Goal: Obtain resource: Obtain resource

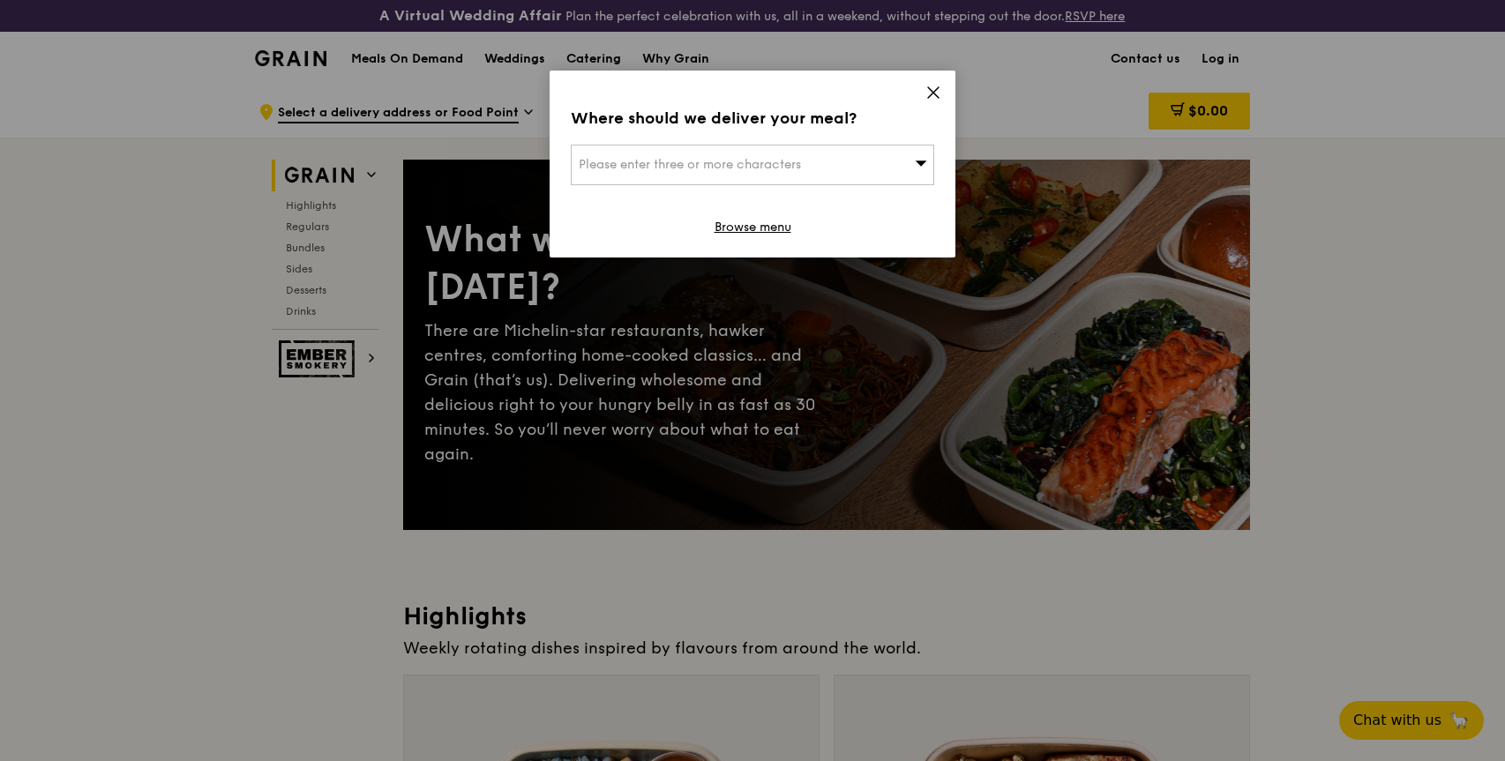
click at [893, 168] on div "Please enter three or more characters" at bounding box center [752, 165] width 363 height 41
click at [893, 168] on input "search" at bounding box center [753, 165] width 362 height 39
click at [933, 87] on icon at bounding box center [933, 93] width 16 height 16
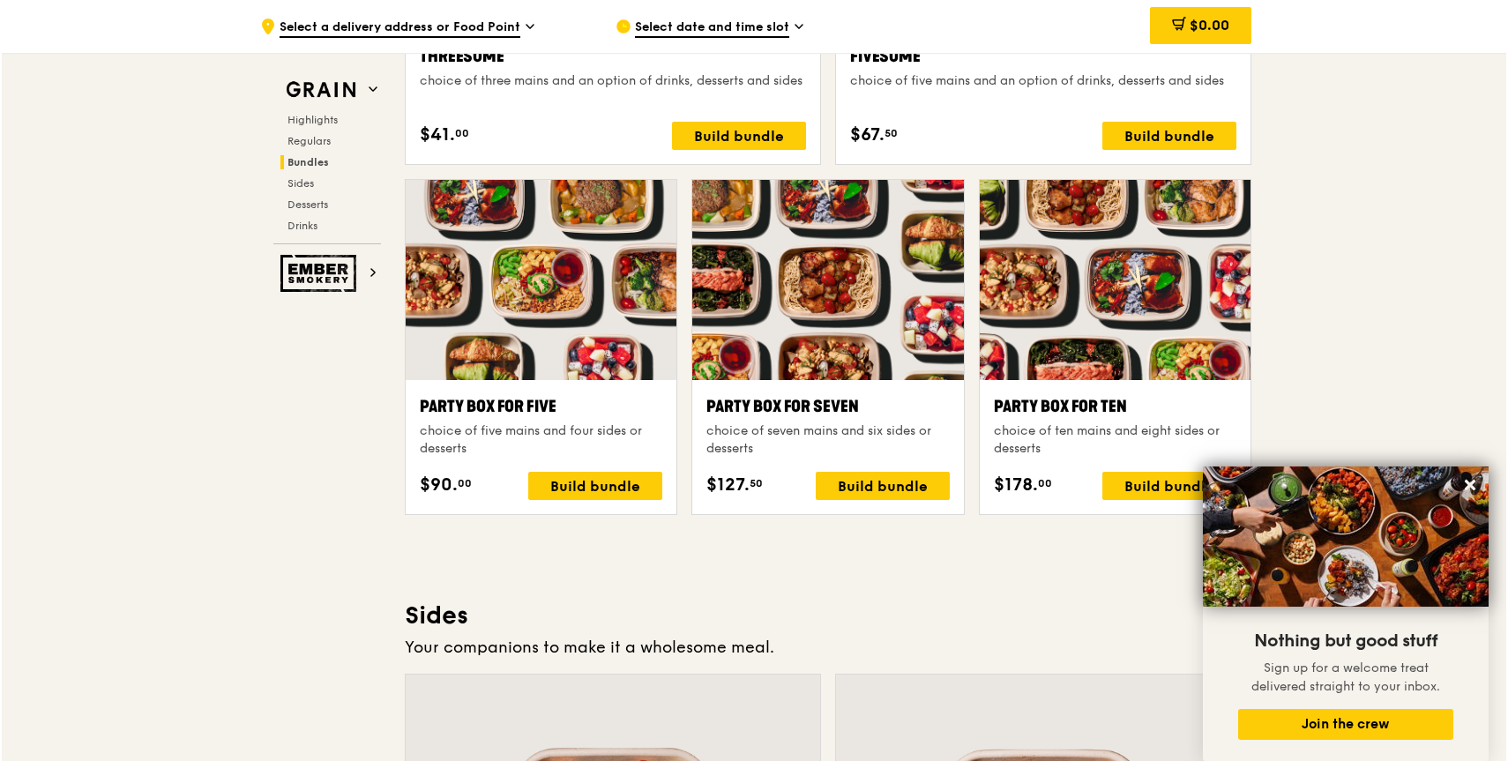
scroll to position [3484, 0]
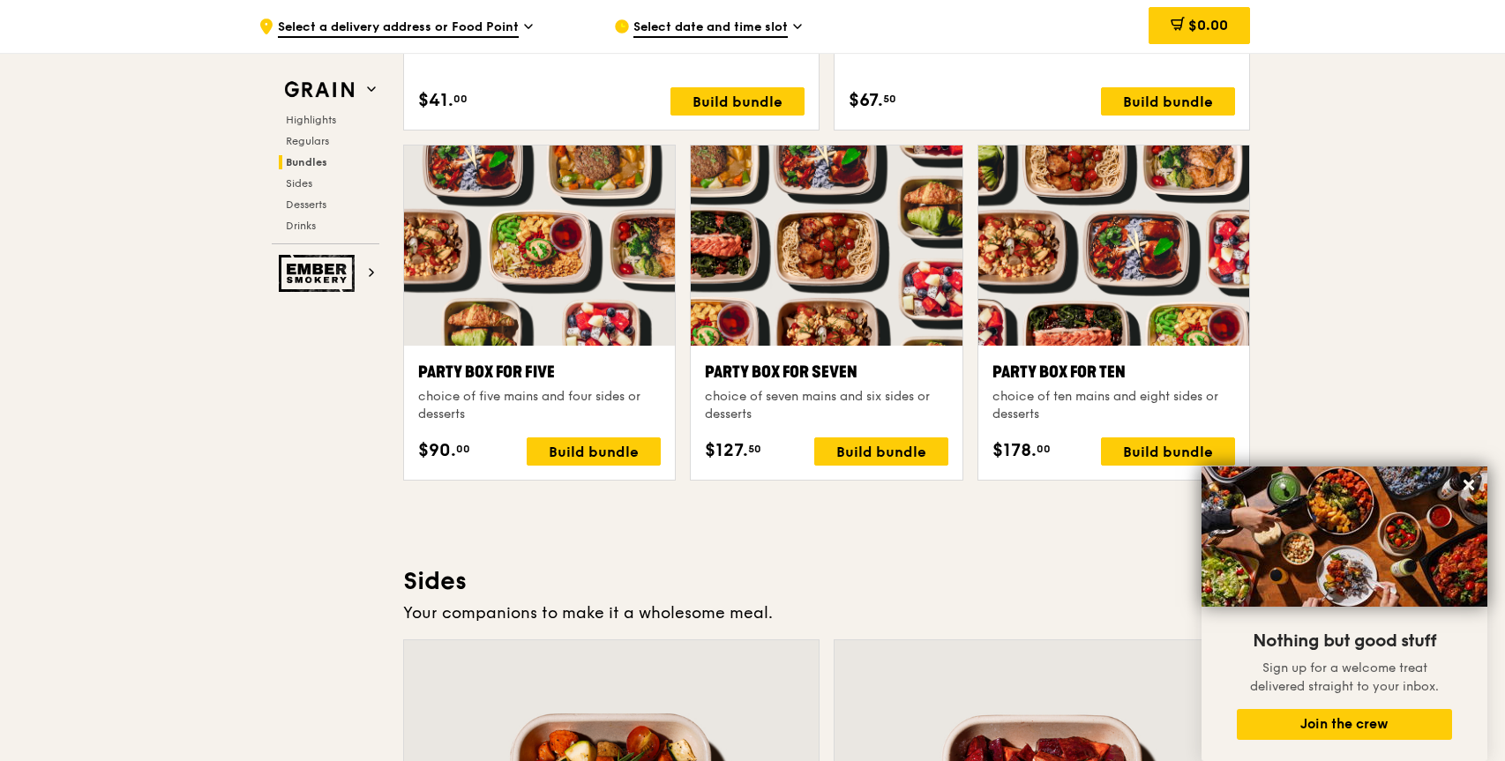
click at [1098, 373] on div "Party Box for Ten" at bounding box center [1113, 372] width 243 height 25
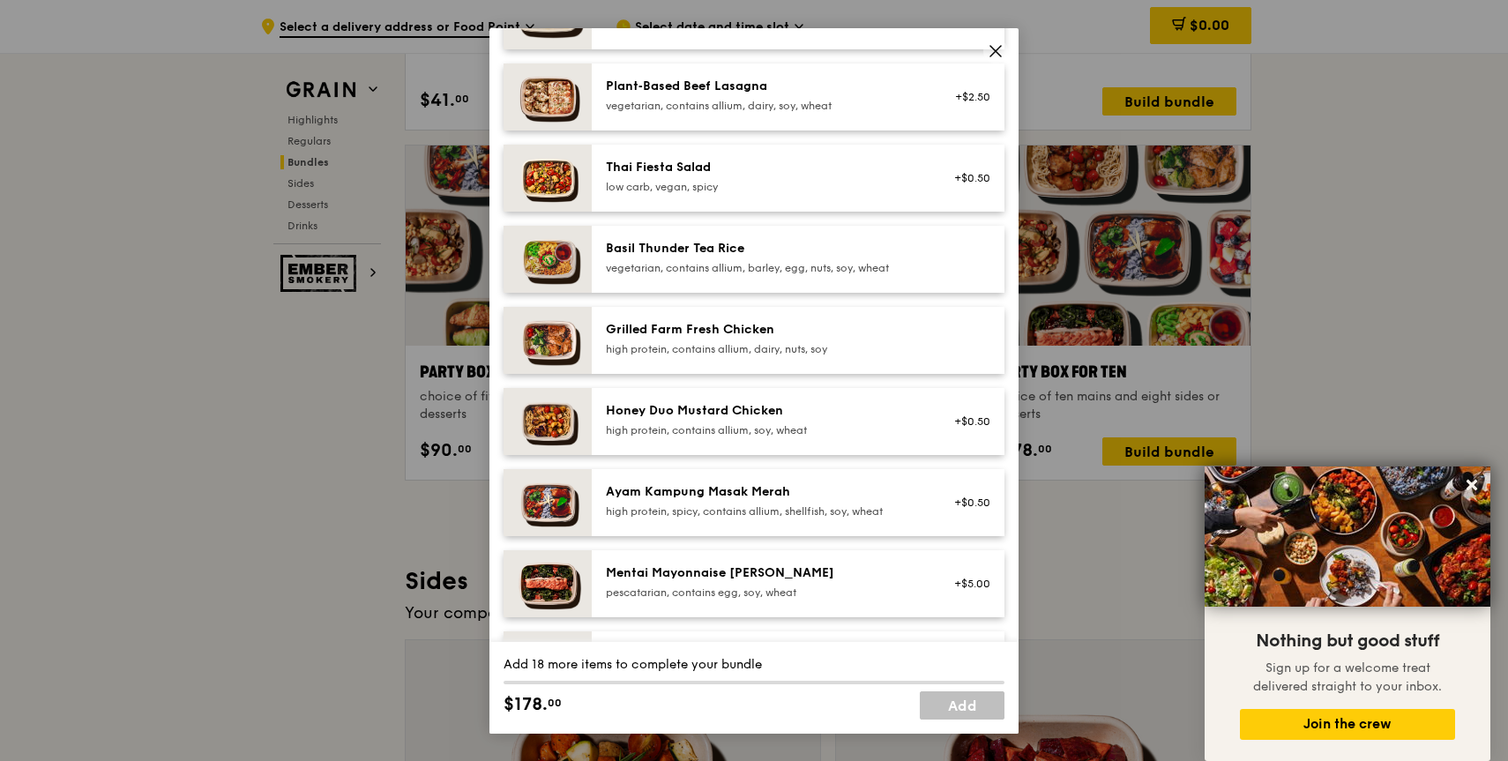
scroll to position [0, 0]
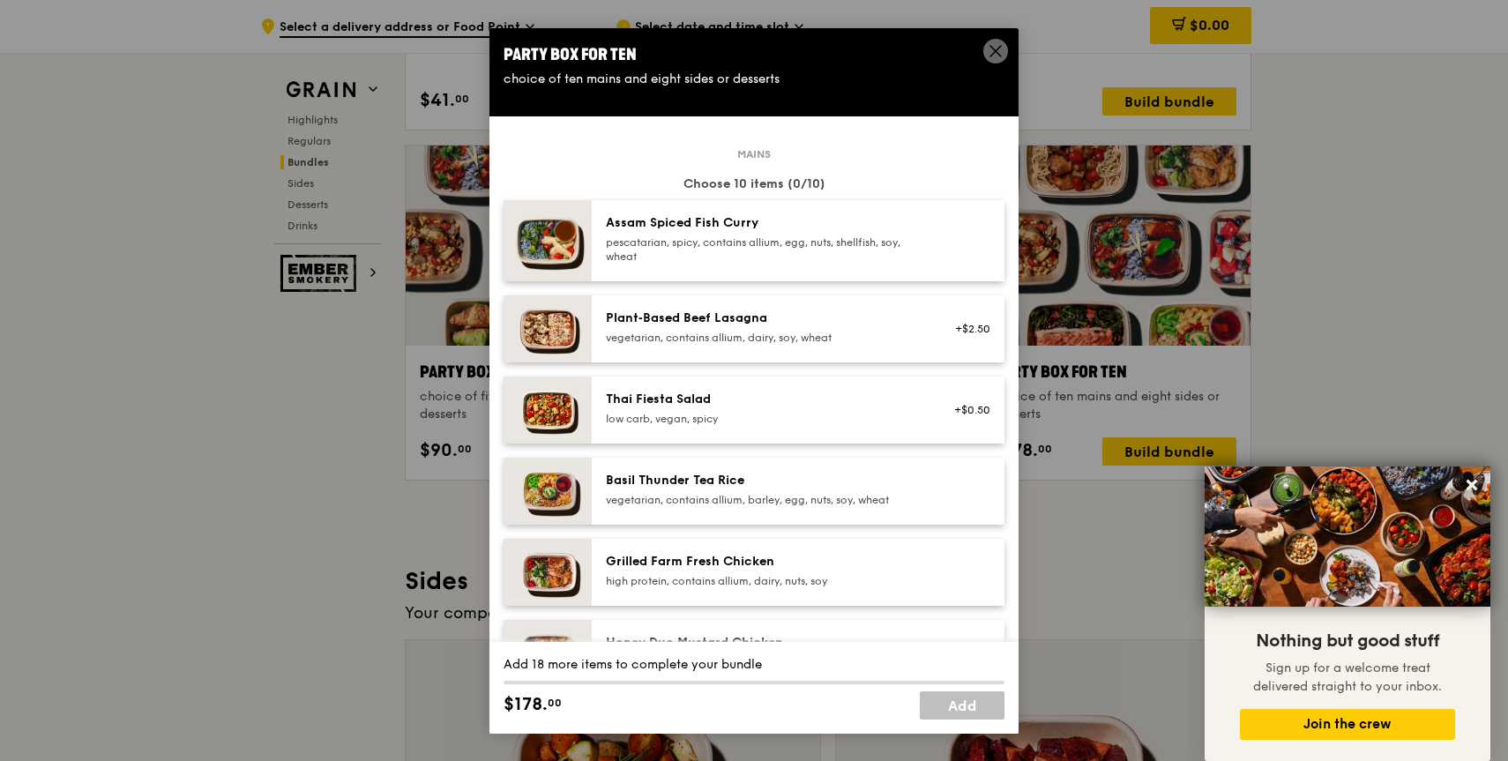
click at [993, 47] on icon at bounding box center [996, 51] width 16 height 16
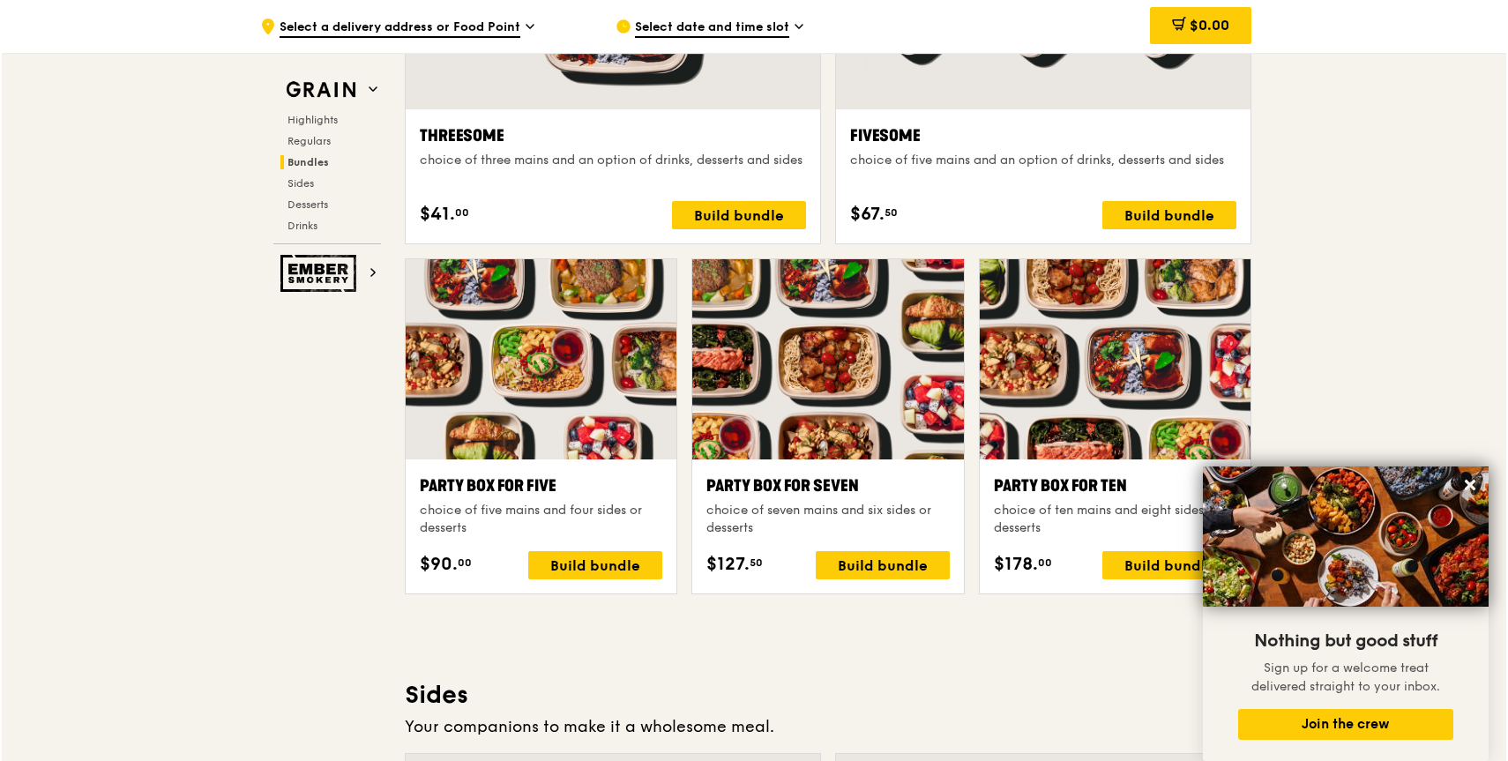
scroll to position [3367, 0]
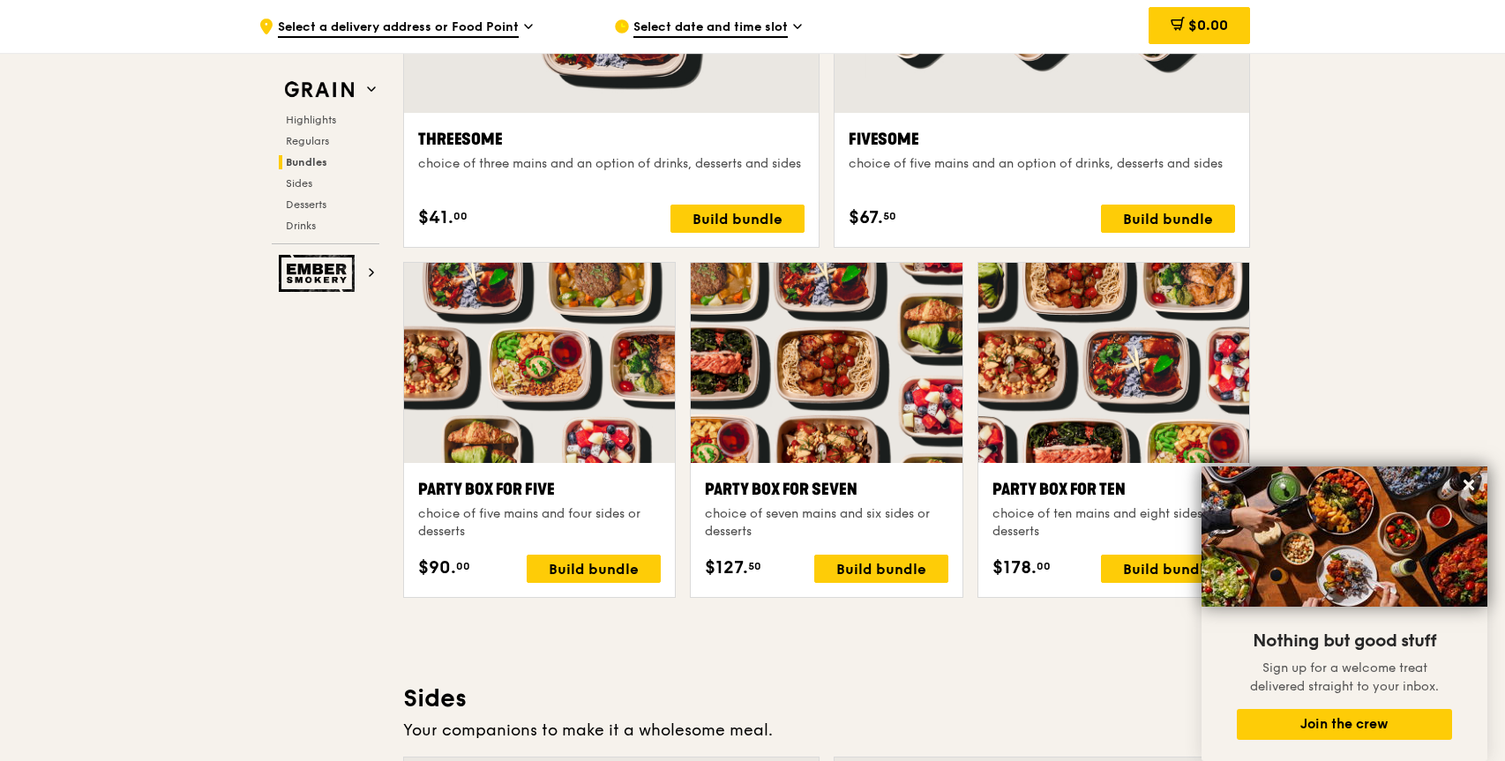
click at [893, 370] on div at bounding box center [826, 363] width 271 height 200
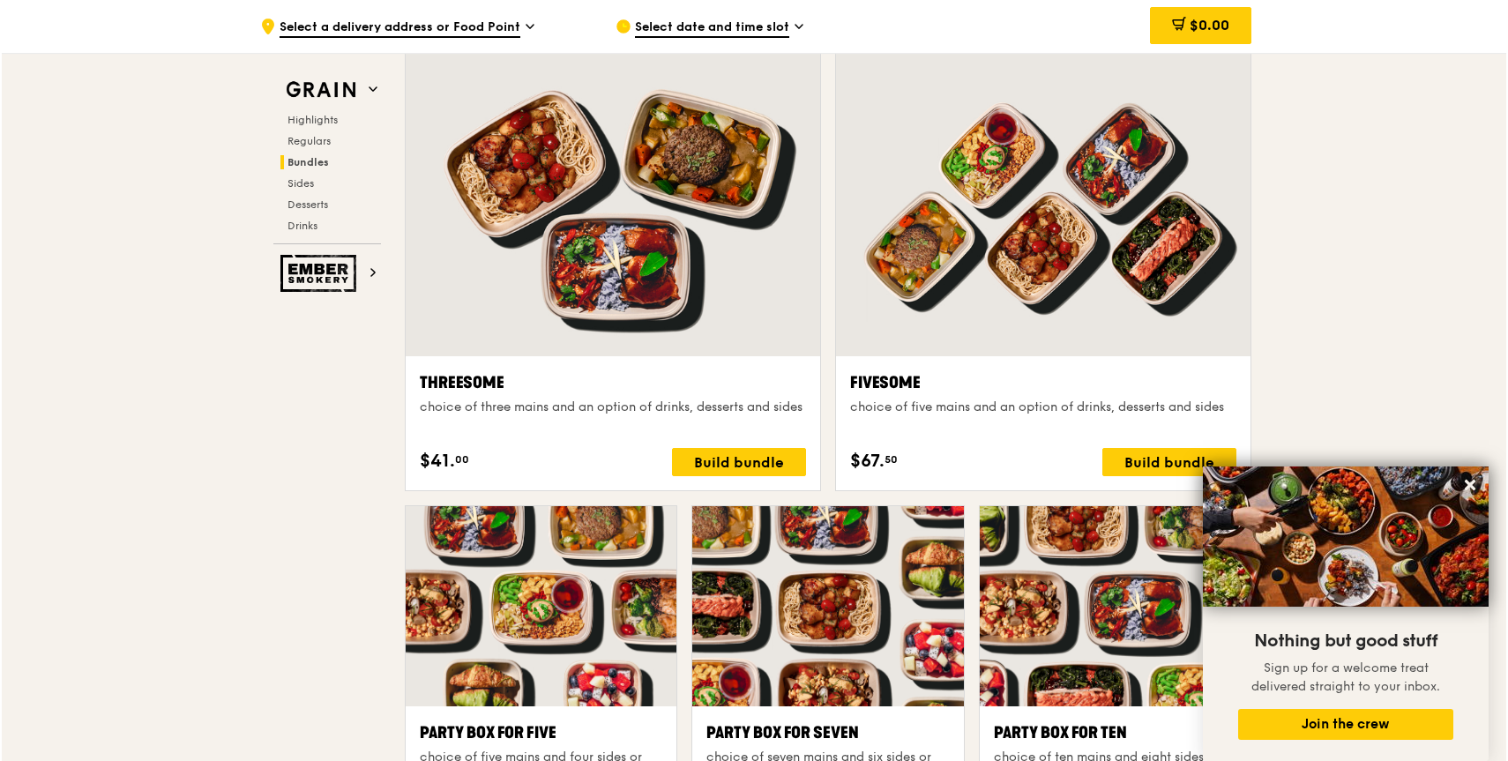
scroll to position [3132, 0]
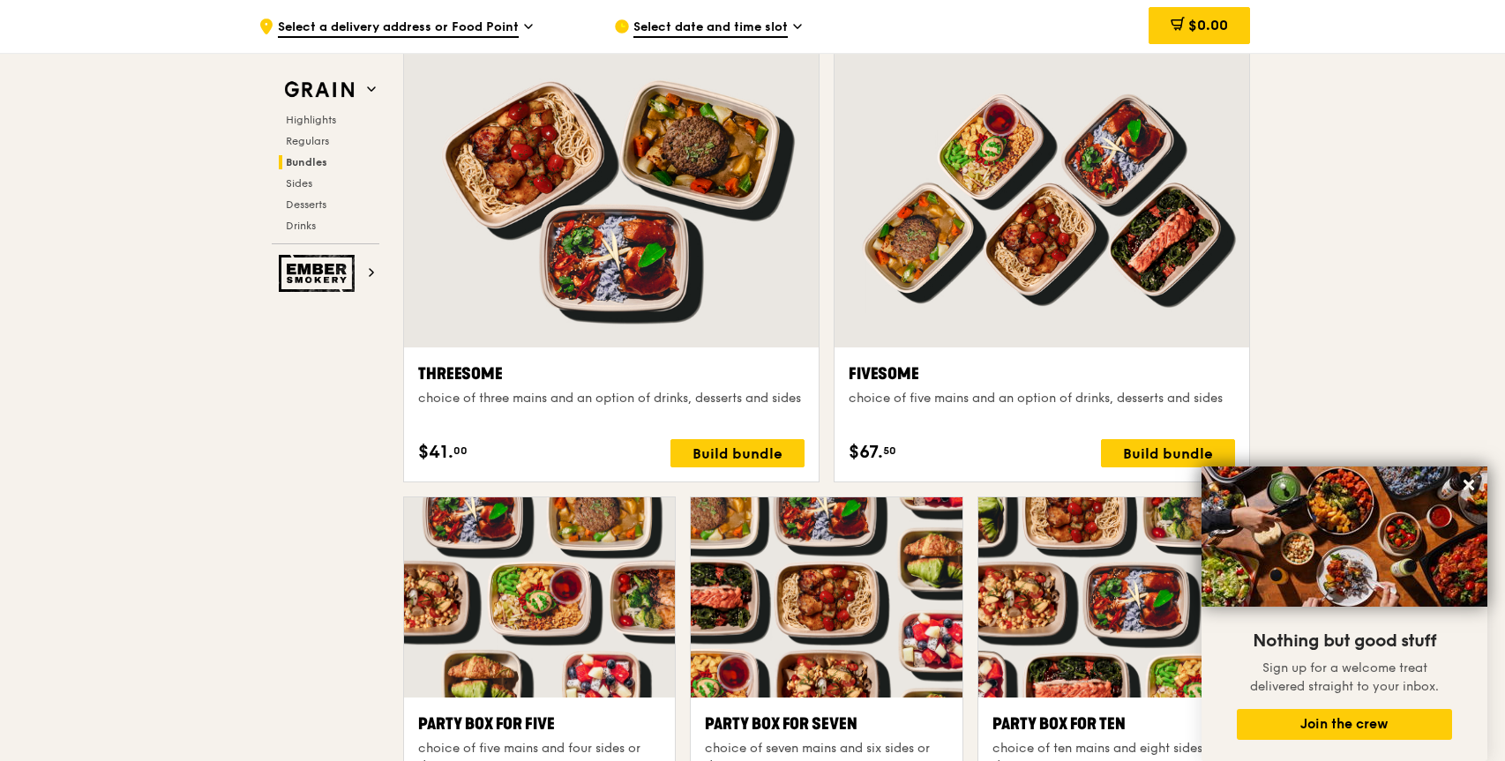
click at [1135, 273] on div at bounding box center [1041, 194] width 415 height 306
click at [1167, 274] on div at bounding box center [1041, 194] width 415 height 306
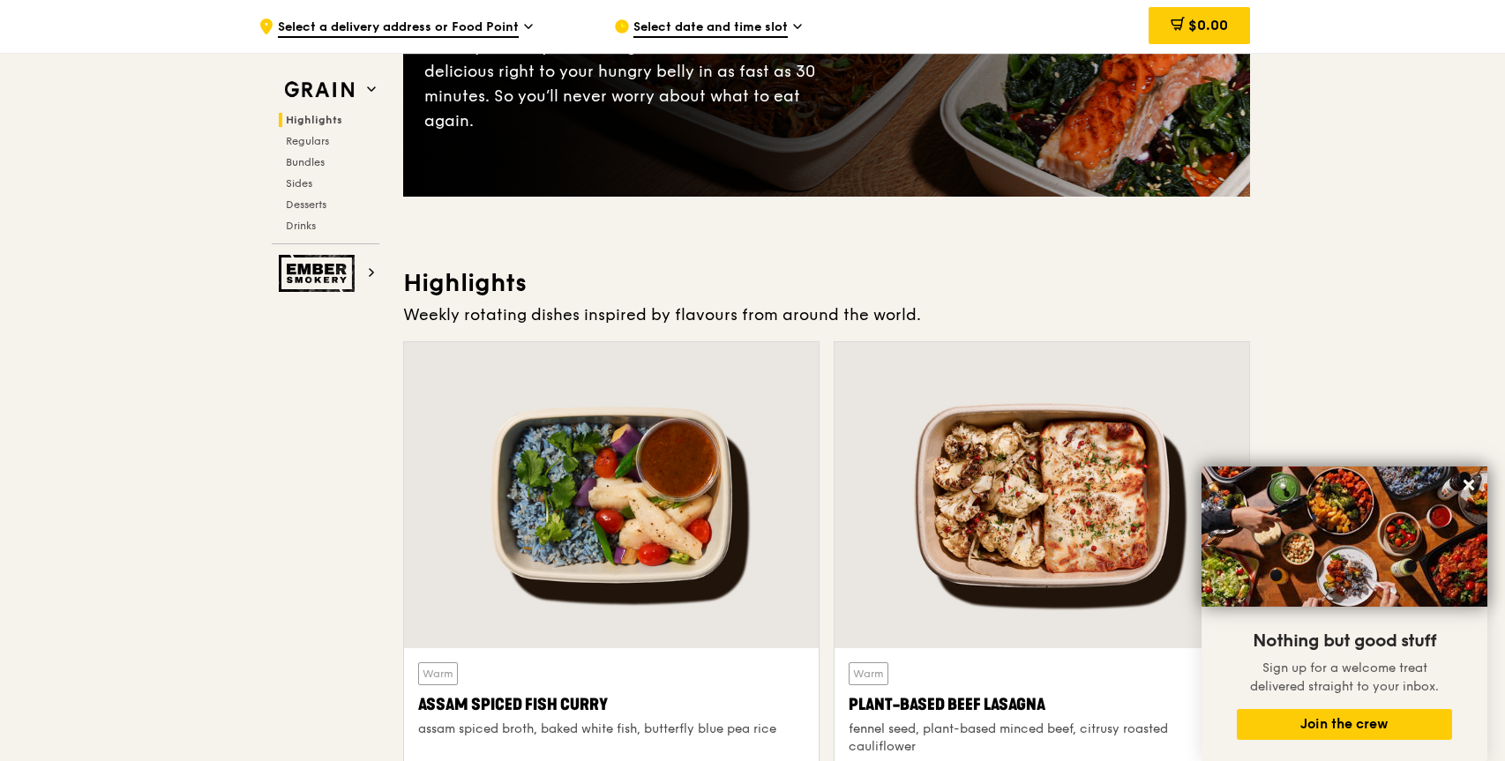
scroll to position [137, 0]
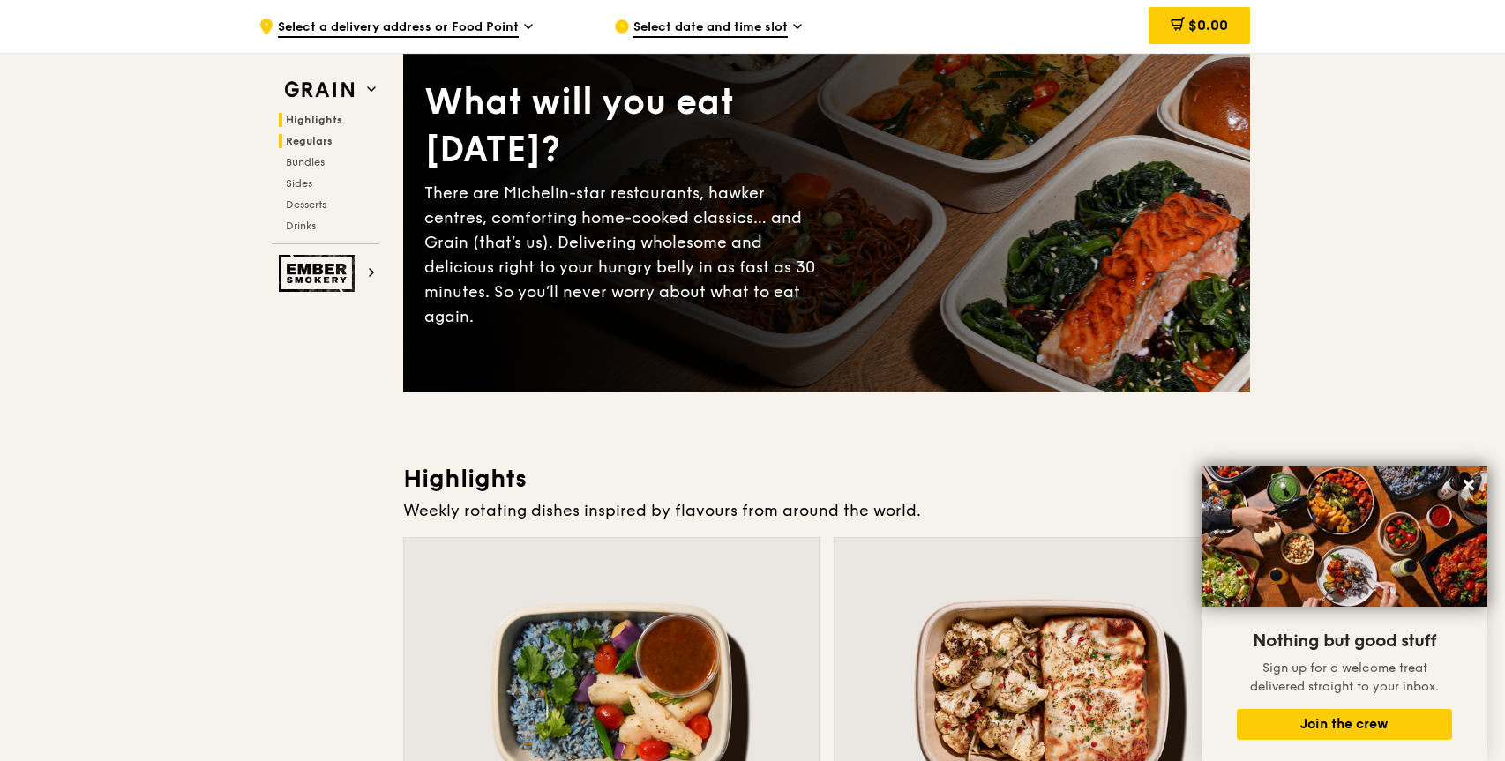
click at [315, 137] on span "Regulars" at bounding box center [309, 141] width 47 height 12
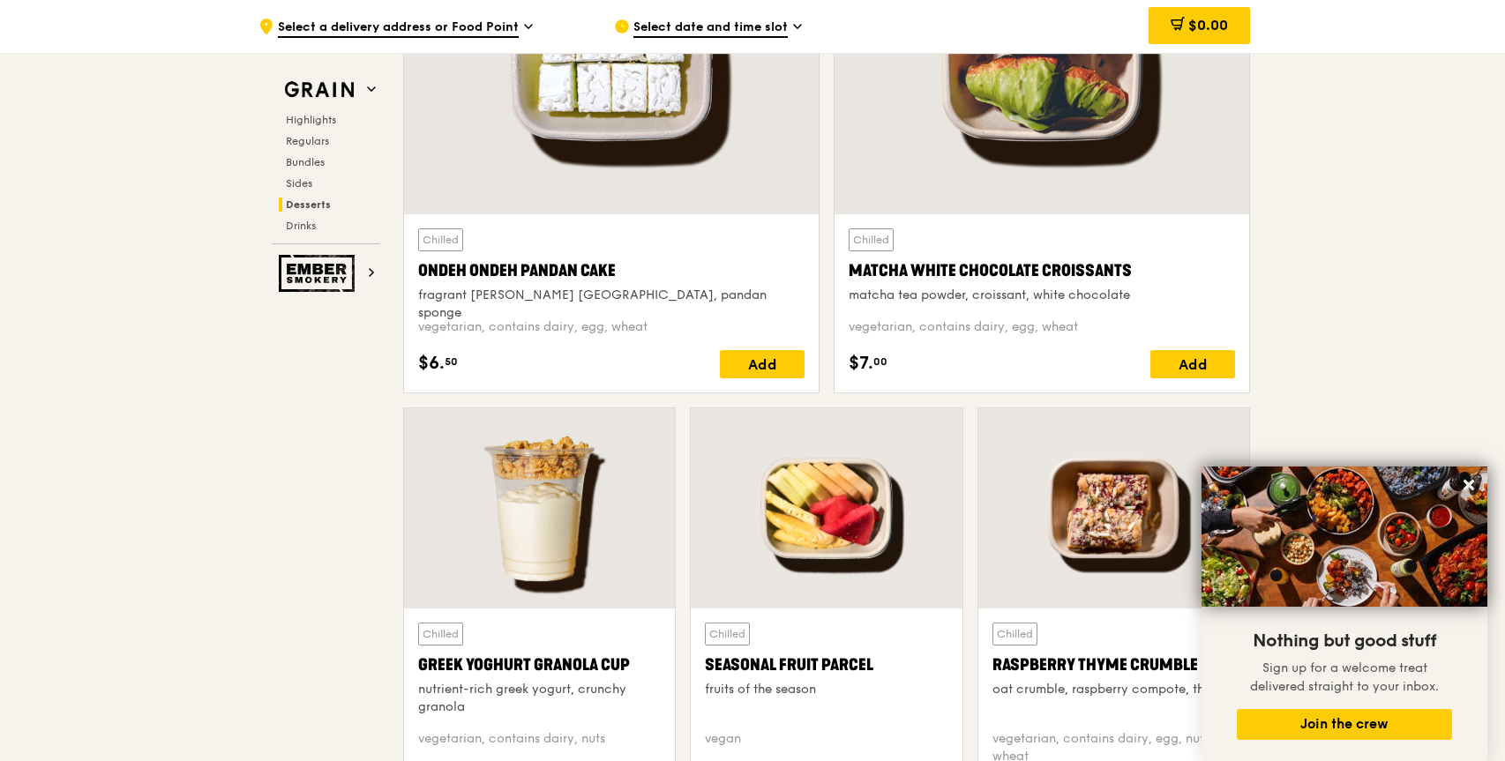
scroll to position [5316, 0]
click at [358, 273] on img at bounding box center [319, 273] width 81 height 37
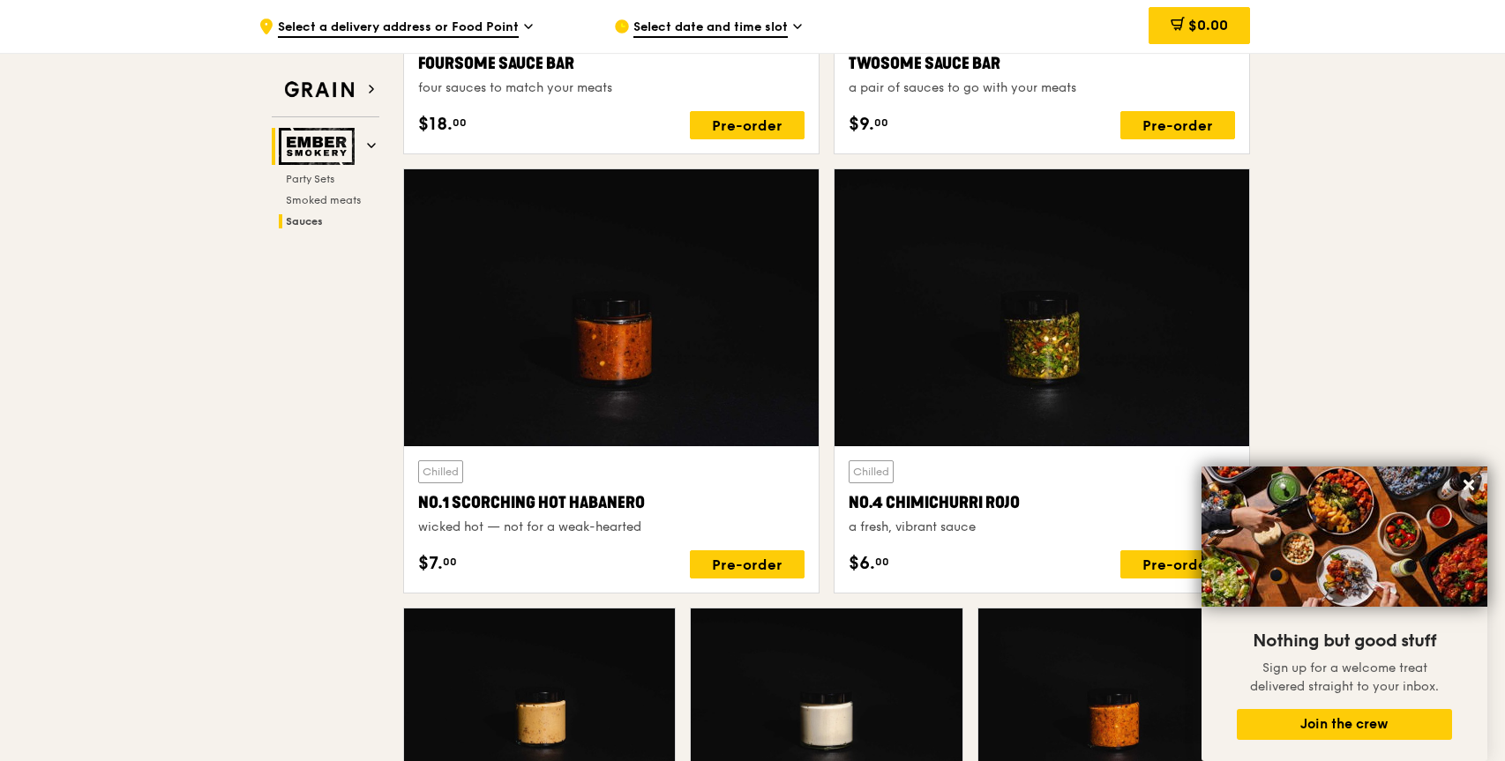
scroll to position [1725, 0]
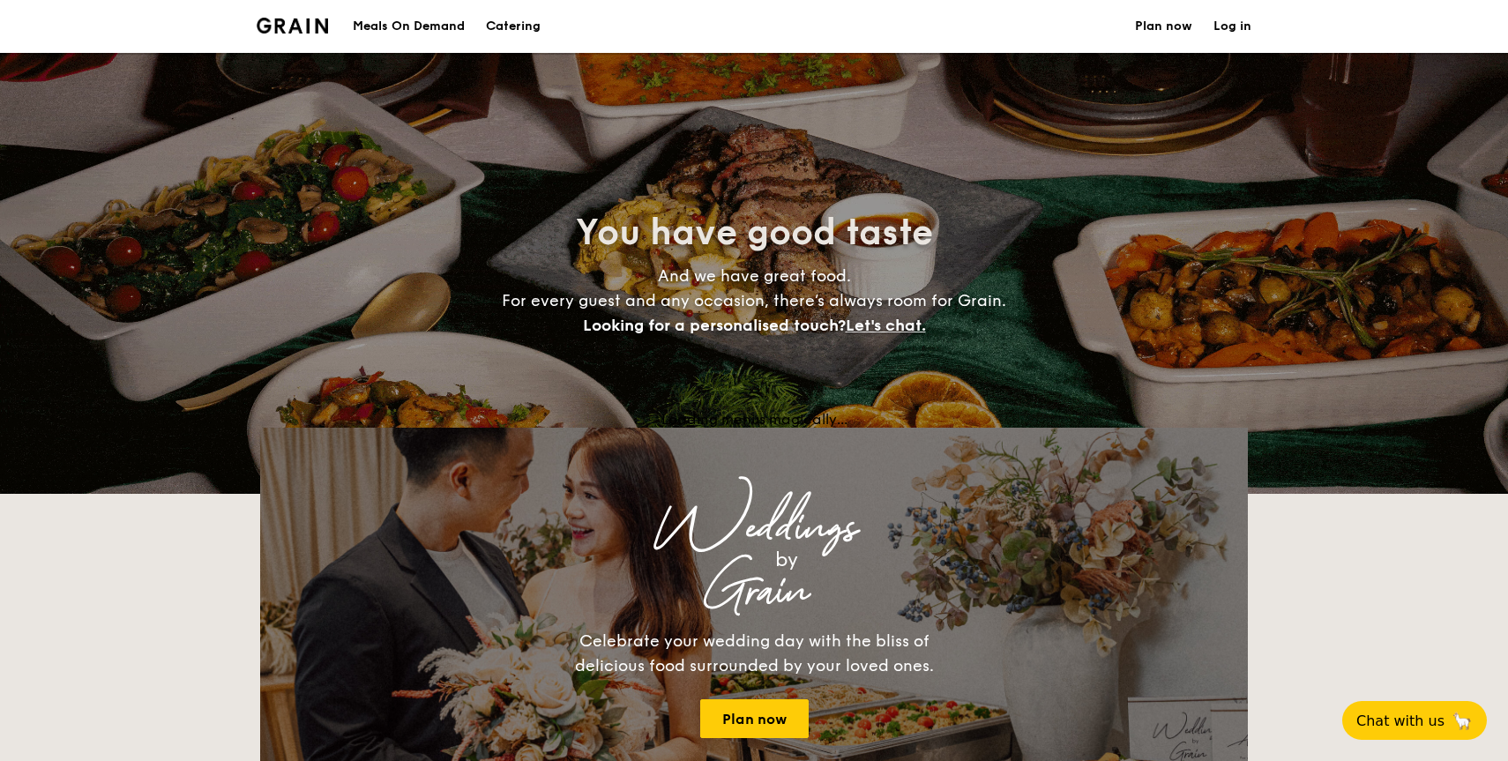
select select
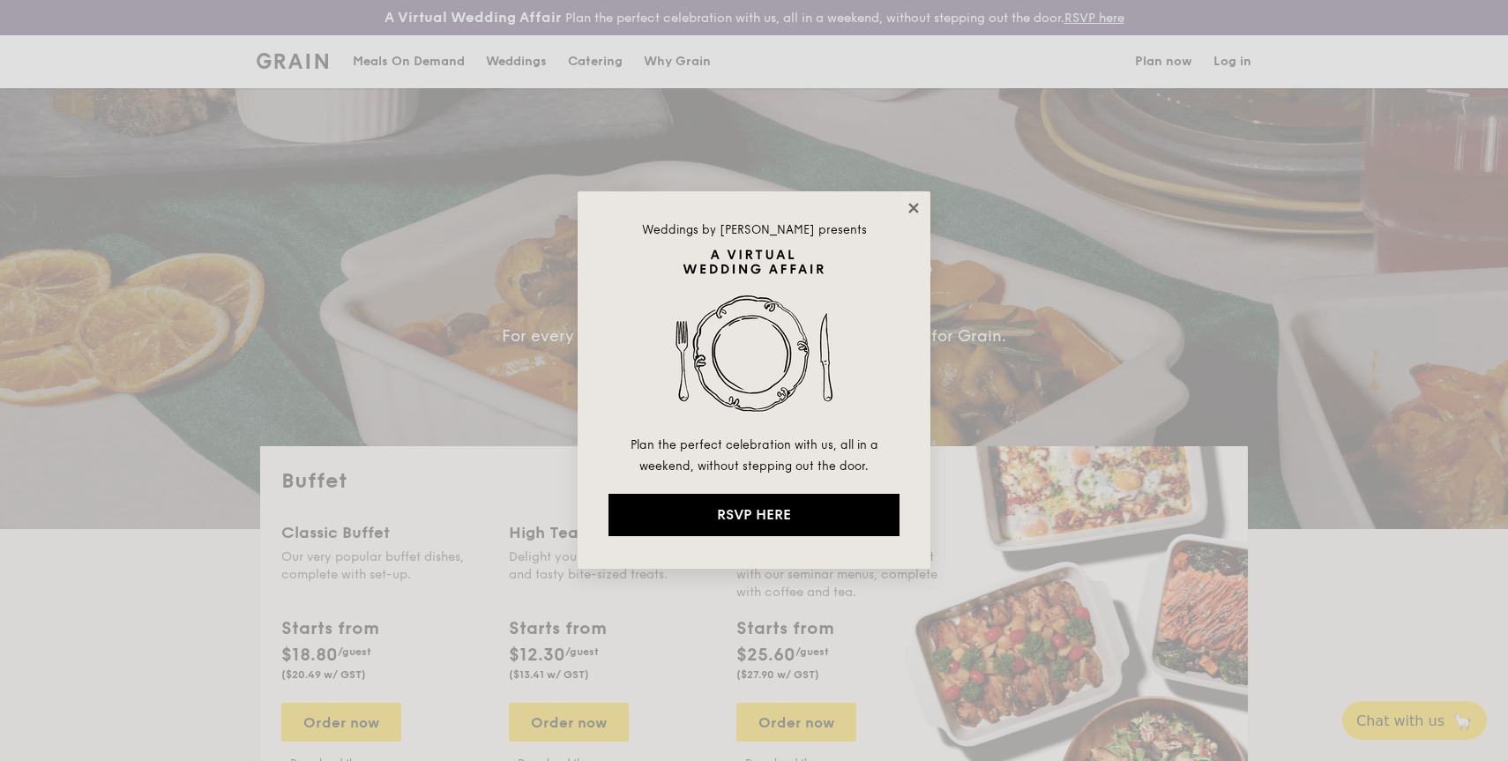
click at [919, 208] on icon at bounding box center [914, 208] width 16 height 16
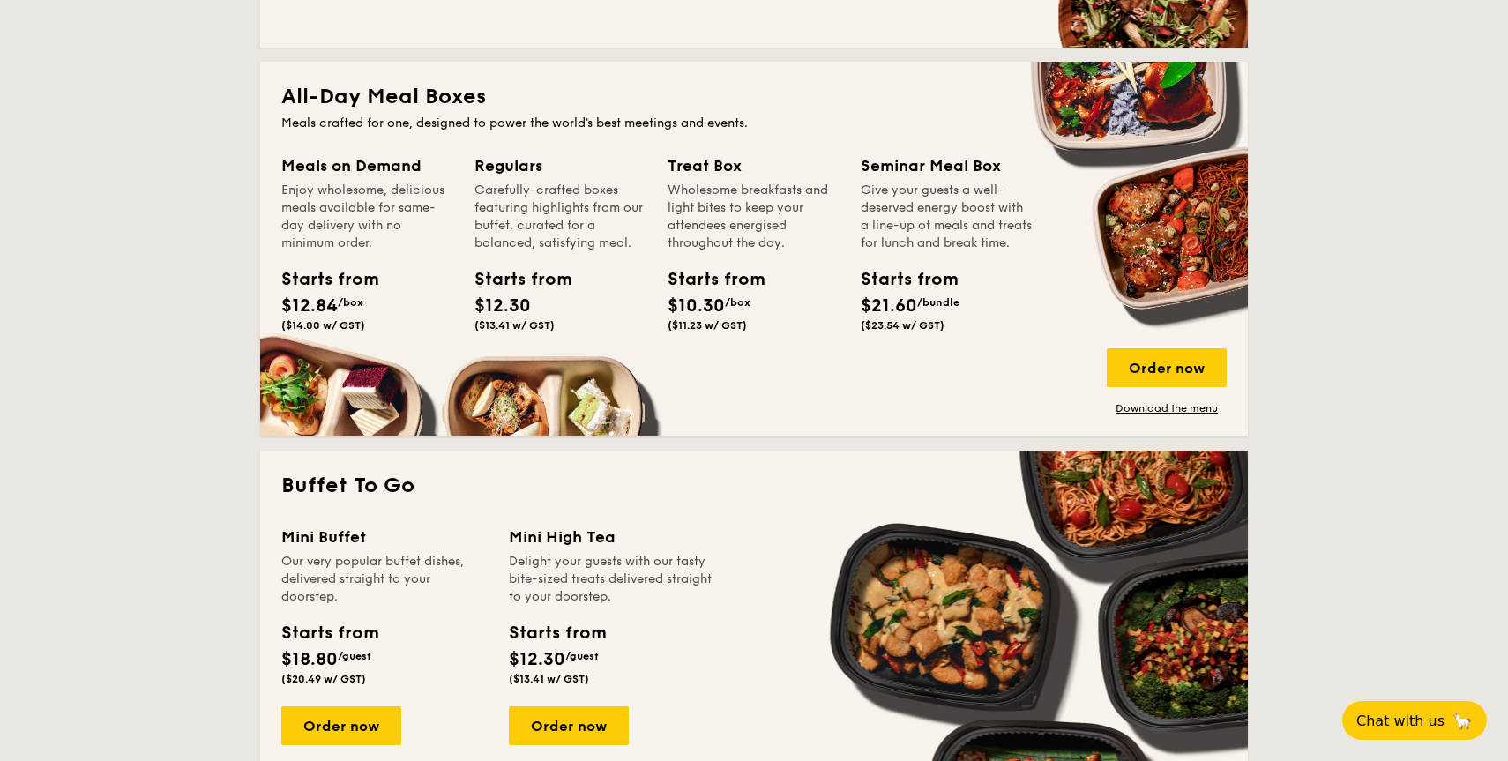
scroll to position [787, 0]
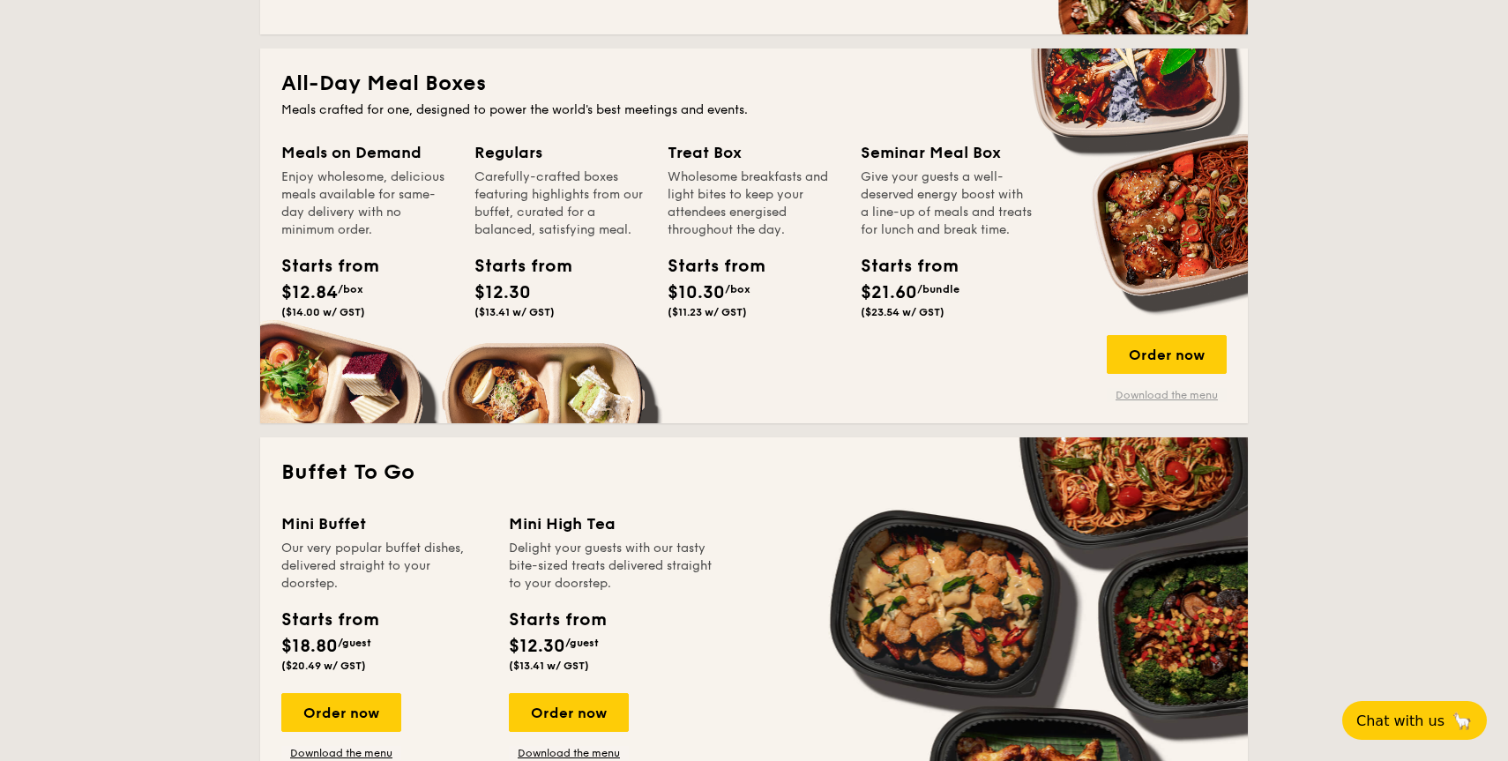
click at [1167, 397] on link "Download the menu" at bounding box center [1167, 395] width 120 height 14
